Goal: Register for event/course

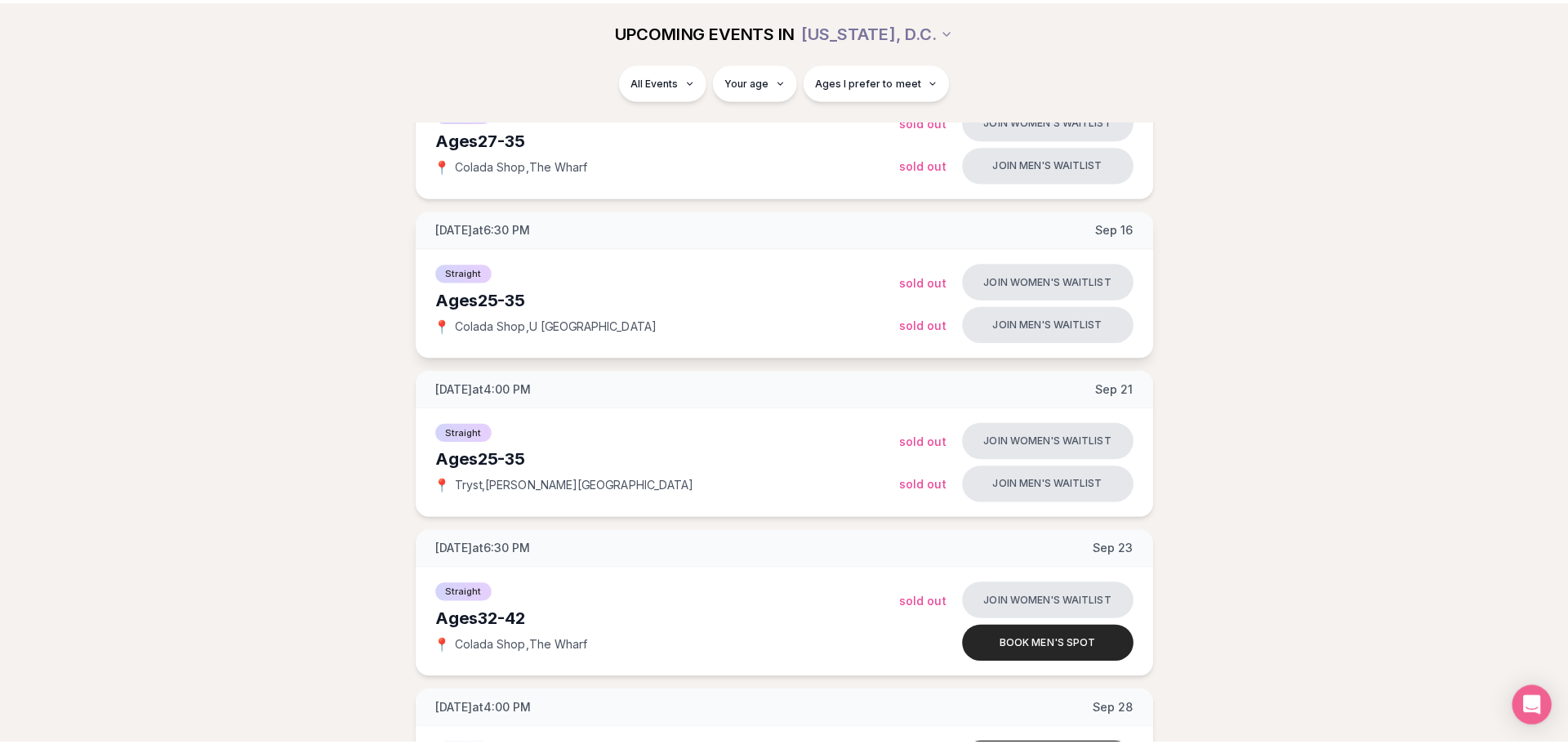
scroll to position [291, 0]
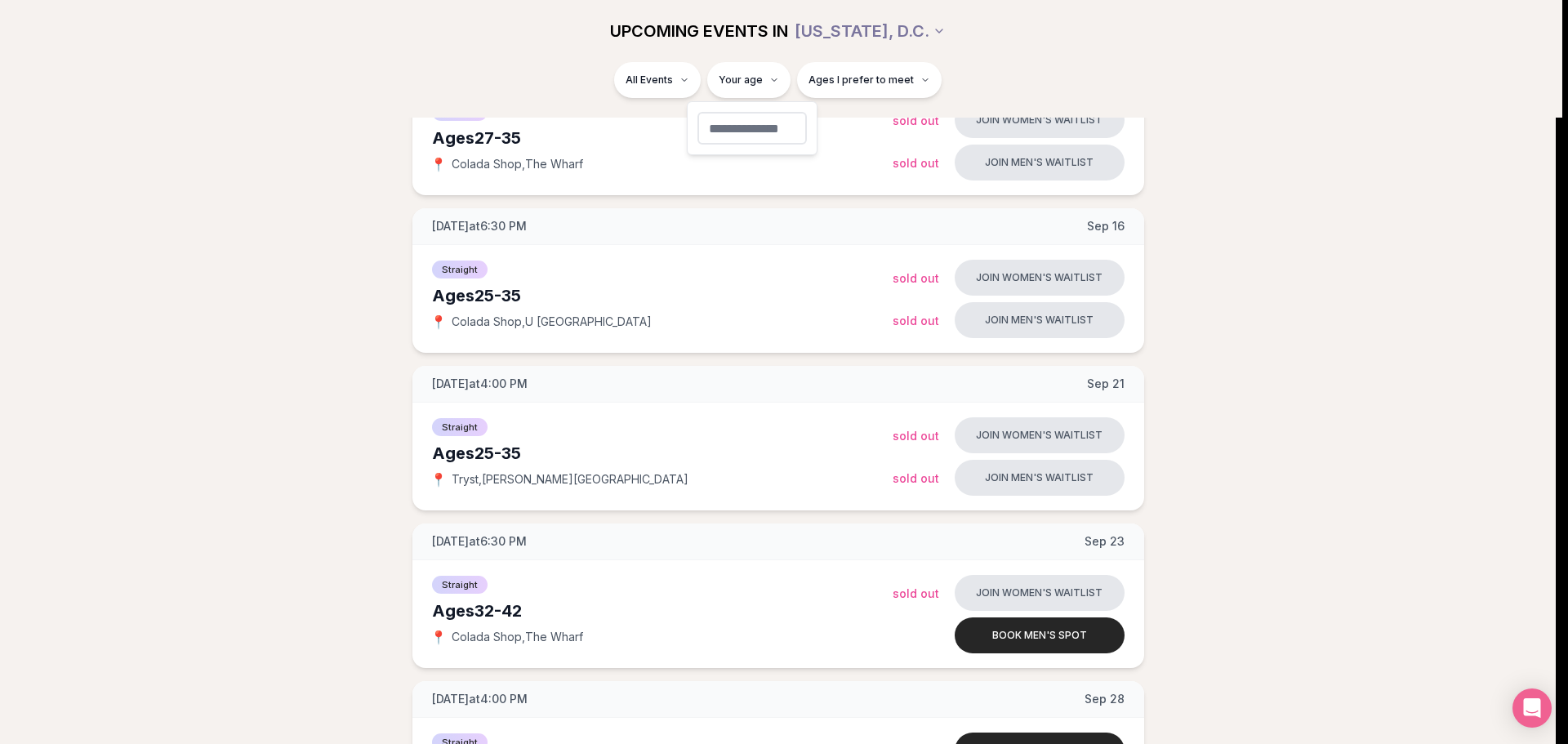
type input "**"
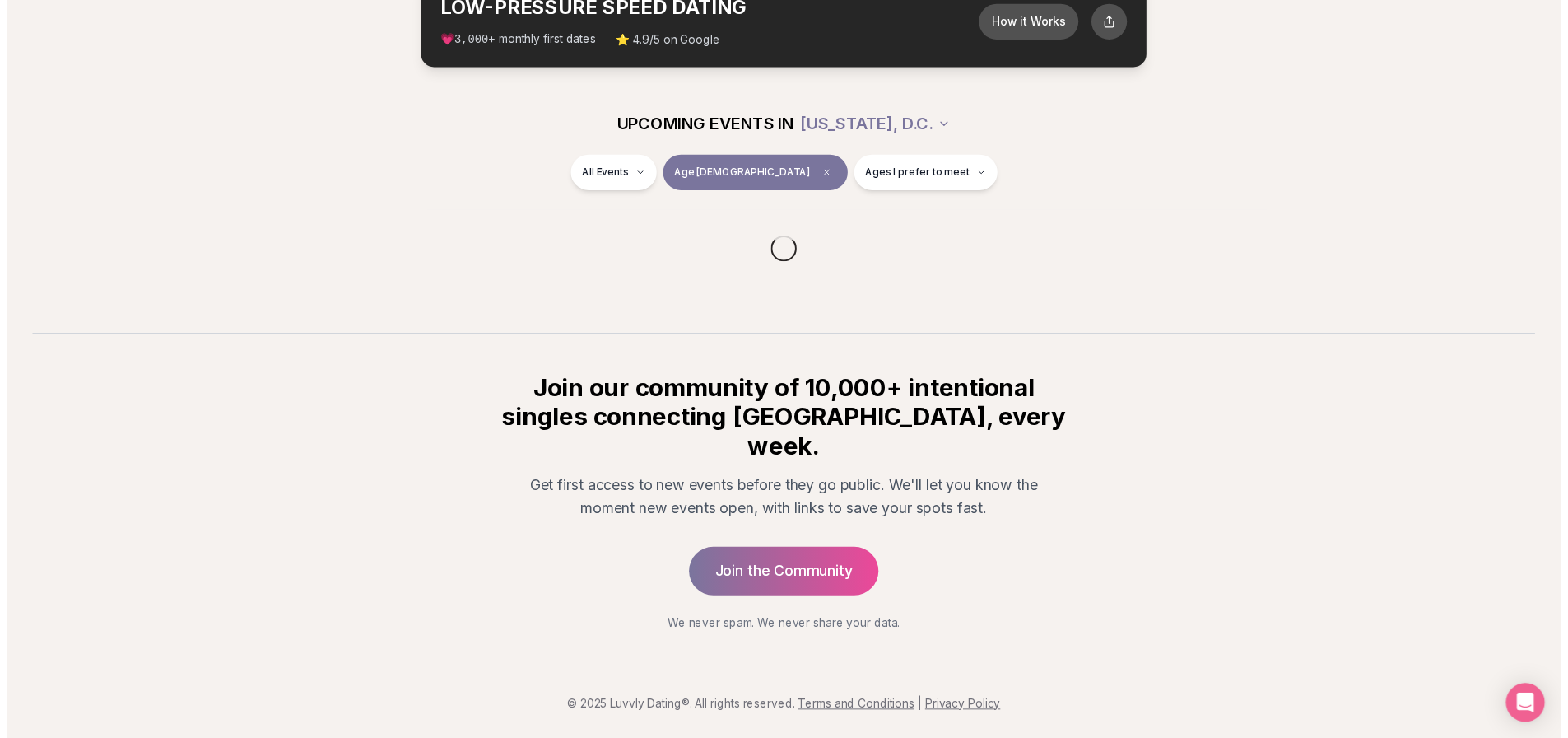
scroll to position [81, 0]
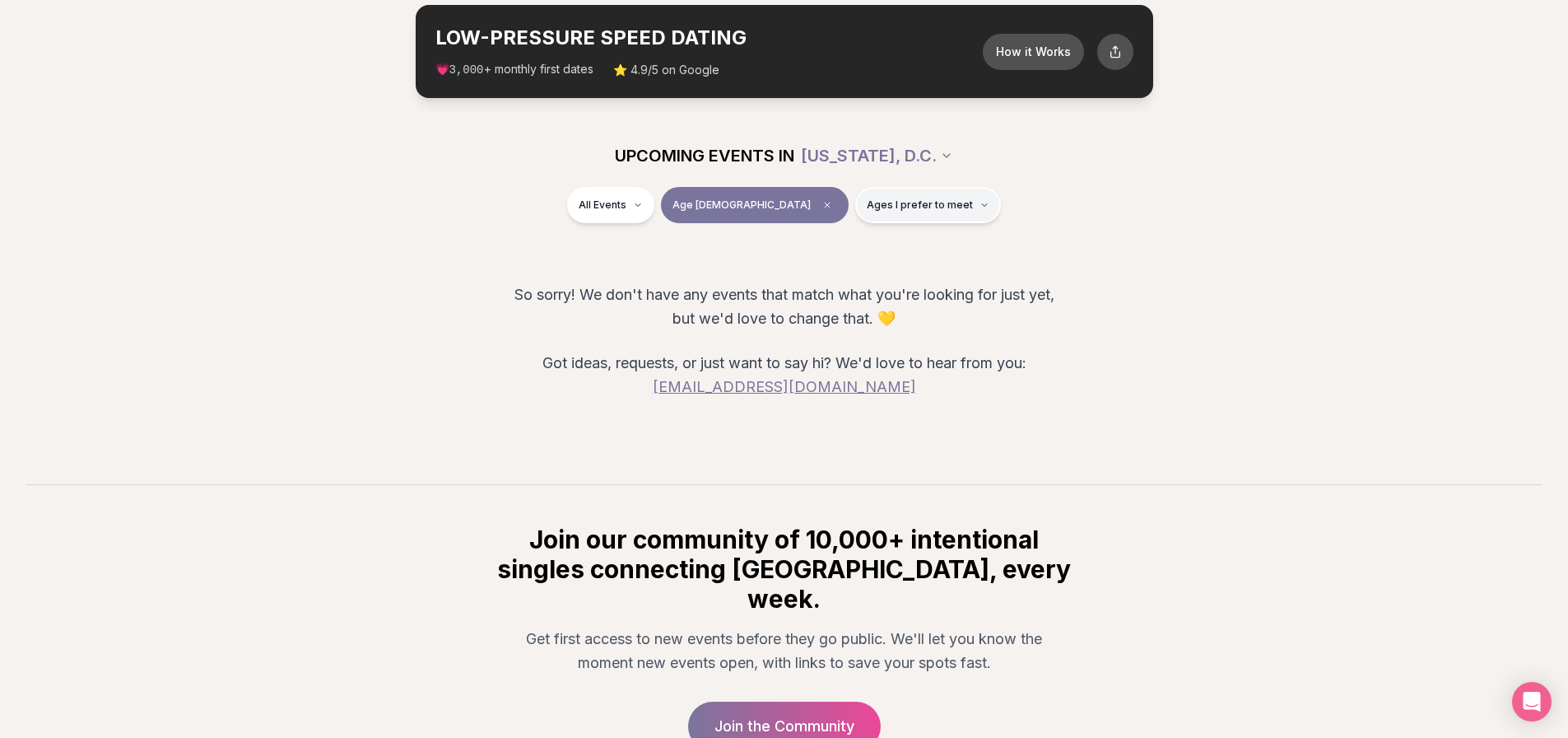
click at [979, 202] on icon "button" at bounding box center [984, 204] width 10 height 10
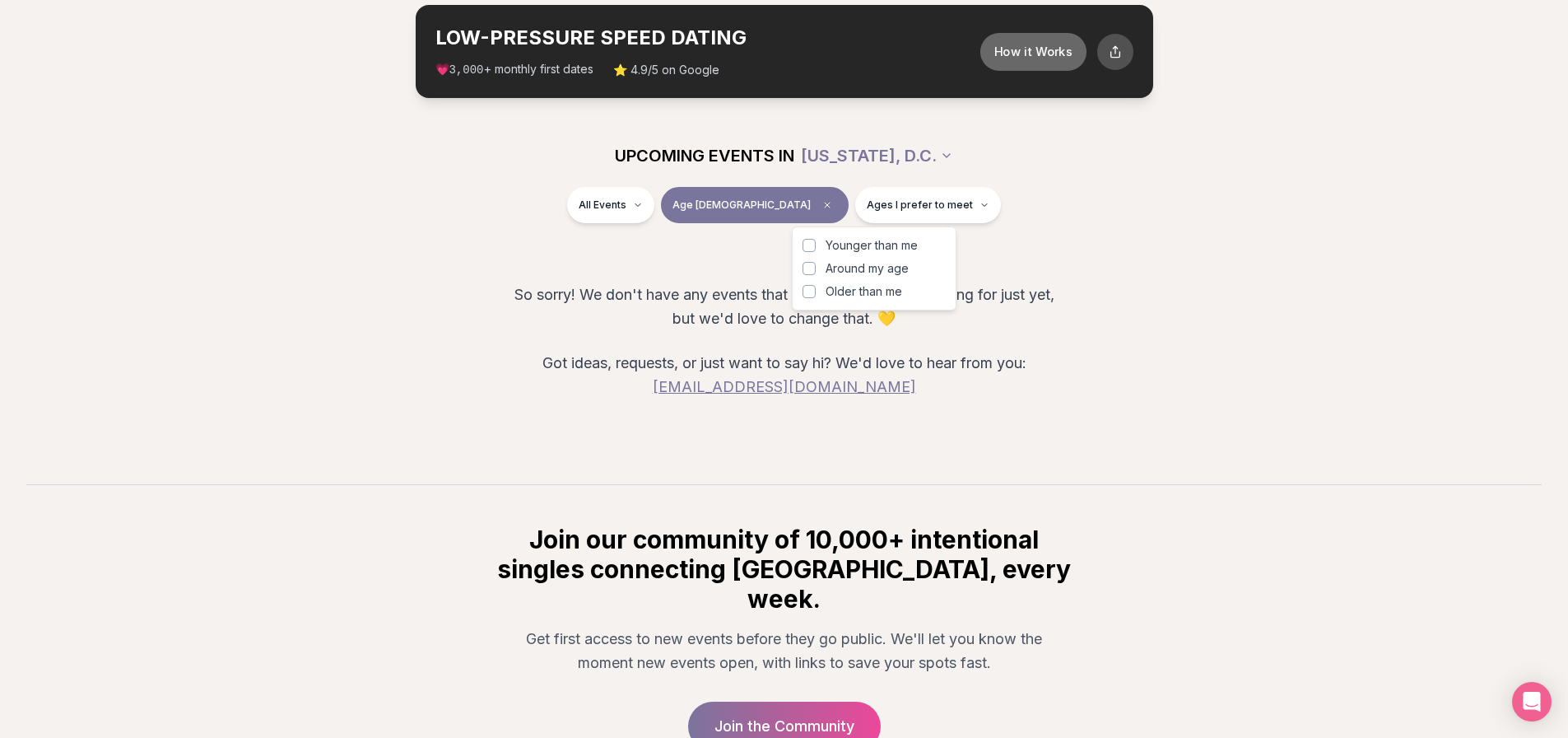
click at [1030, 56] on button "How it Works" at bounding box center [1033, 50] width 106 height 38
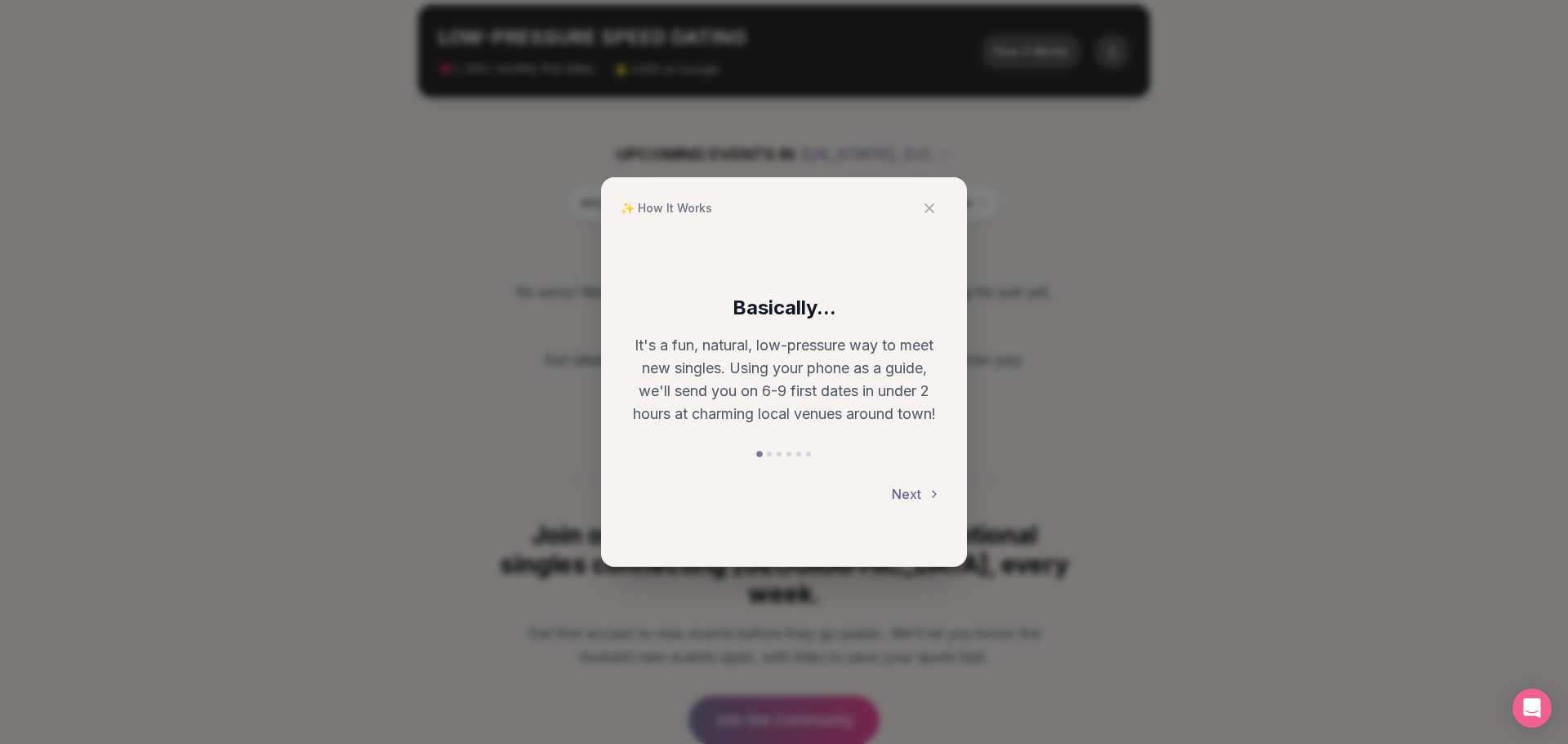
click at [911, 501] on button "Next" at bounding box center [917, 494] width 49 height 36
click at [922, 483] on button "Next" at bounding box center [917, 496] width 49 height 36
click at [922, 483] on button "Next" at bounding box center [917, 494] width 49 height 36
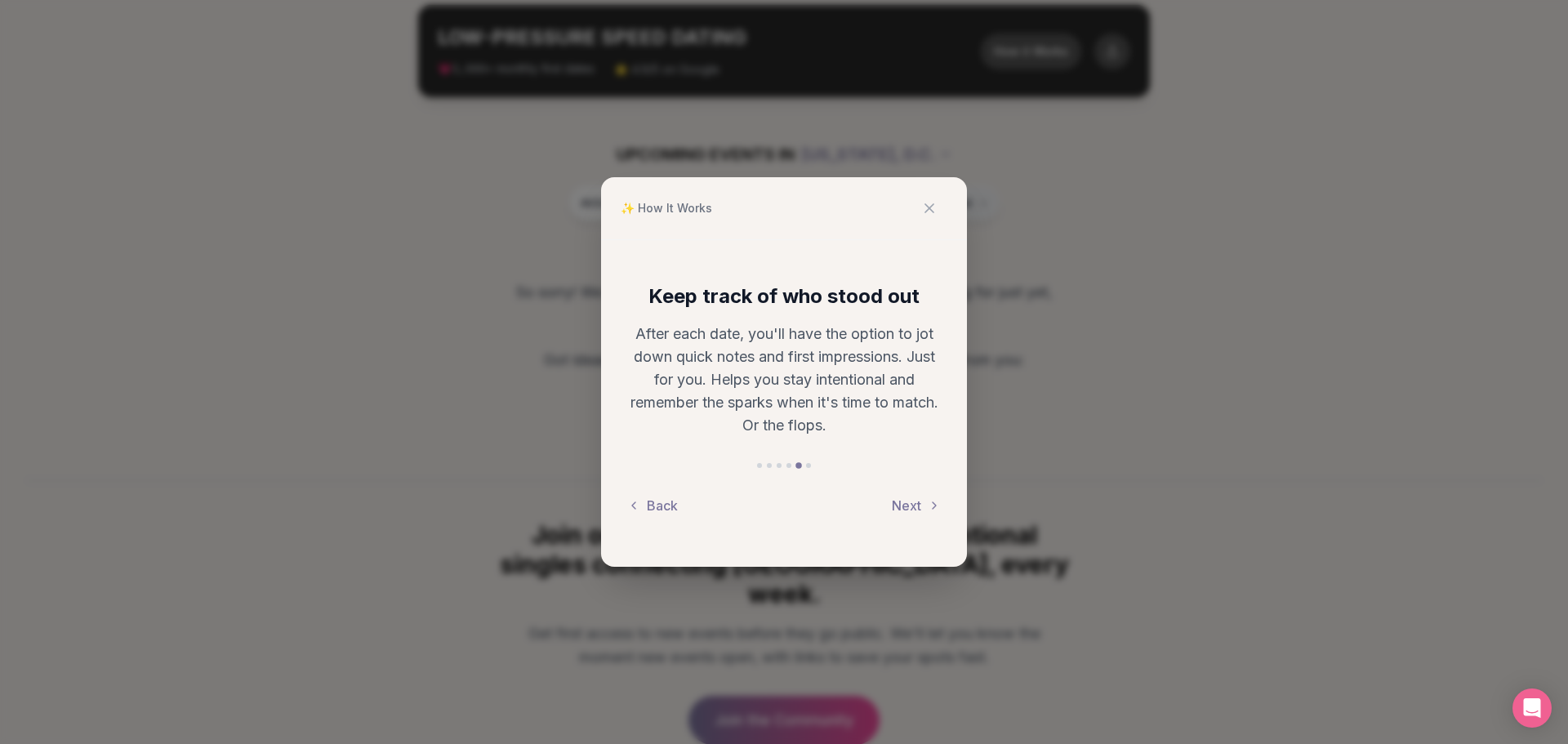
click at [934, 208] on icon at bounding box center [929, 208] width 16 height 16
